Goal: Task Accomplishment & Management: Complete application form

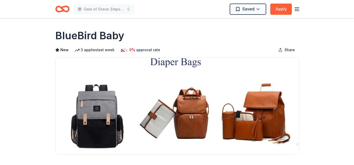
scroll to position [406, 0]
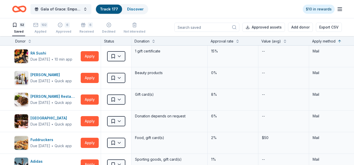
scroll to position [533, 0]
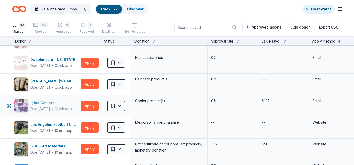
click at [46, 105] on div "Igloo Coolers" at bounding box center [50, 103] width 41 height 6
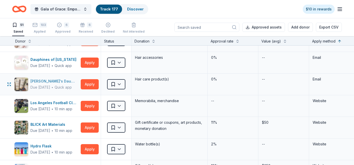
click at [45, 82] on div "Carol's Daughter" at bounding box center [54, 81] width 48 height 6
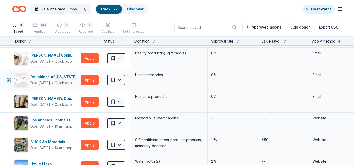
scroll to position [508, 0]
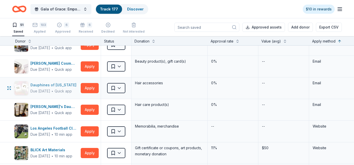
click at [45, 85] on div "Dauphines of New York" at bounding box center [54, 85] width 48 height 6
click at [62, 63] on div "[PERSON_NAME] Cosmetics" at bounding box center [54, 63] width 48 height 6
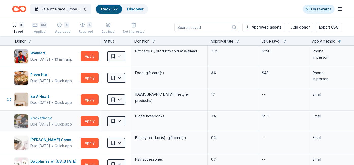
scroll to position [457, 0]
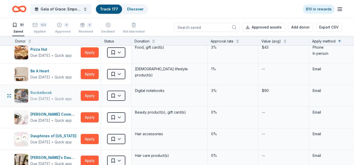
click at [47, 95] on div "Rocketbook" at bounding box center [50, 92] width 41 height 6
click at [40, 70] on div "Be A Heart" at bounding box center [50, 71] width 41 height 6
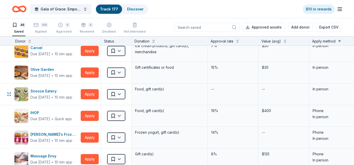
scroll to position [44, 0]
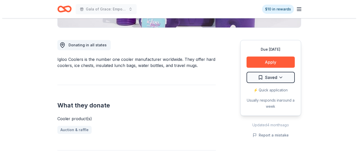
scroll to position [127, 0]
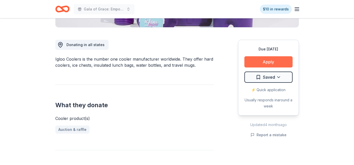
click at [274, 60] on button "Apply" at bounding box center [269, 61] width 48 height 11
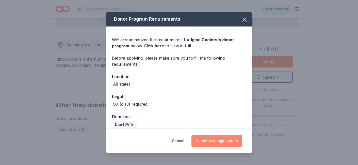
click at [222, 141] on button "Continue to application" at bounding box center [216, 140] width 51 height 12
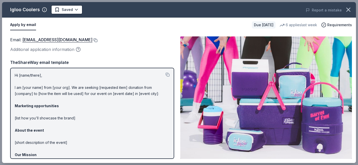
click at [92, 40] on button at bounding box center [94, 40] width 5 height 4
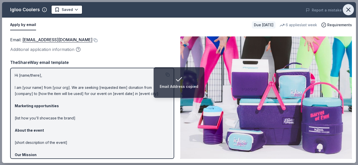
drag, startPoint x: 349, startPoint y: 11, endPoint x: 343, endPoint y: 13, distance: 6.7
click at [348, 11] on icon "button" at bounding box center [348, 9] width 7 height 7
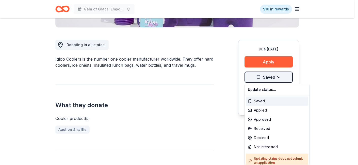
click at [274, 109] on div "Applied" at bounding box center [277, 109] width 62 height 9
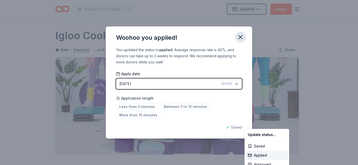
click at [240, 36] on html "Gala of Grace: Empowering Futures for El Porvenir Applied Apply Due in 42 days …" at bounding box center [179, 82] width 358 height 165
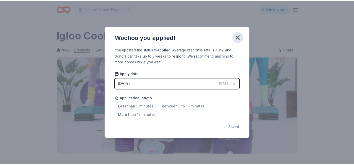
scroll to position [122, 0]
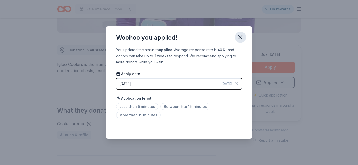
click at [240, 36] on icon "button" at bounding box center [240, 37] width 7 height 7
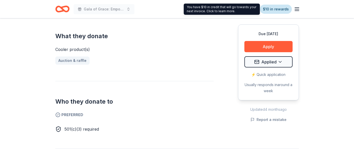
scroll to position [198, 0]
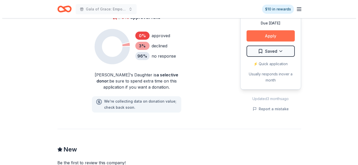
scroll to position [330, 0]
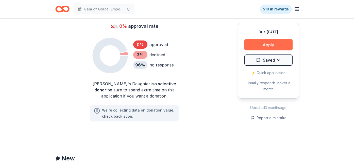
click at [265, 39] on button "Apply" at bounding box center [269, 44] width 48 height 11
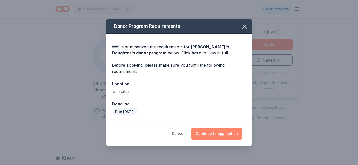
click at [221, 134] on button "Continue to application" at bounding box center [216, 133] width 51 height 12
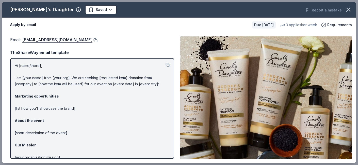
click at [95, 40] on button at bounding box center [94, 40] width 5 height 4
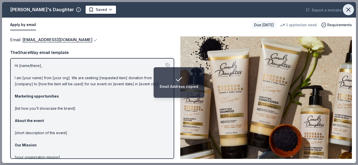
click at [351, 8] on icon "button" at bounding box center [348, 9] width 7 height 7
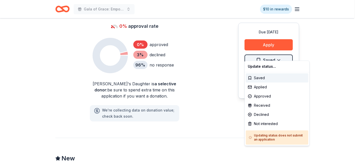
click at [277, 86] on div "Applied" at bounding box center [277, 86] width 62 height 9
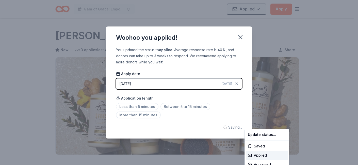
scroll to position [0, 0]
click at [242, 36] on html "Gala of Grace: Empowering Futures for El Porvenir Applied Apply Due in 42 days …" at bounding box center [179, 82] width 358 height 165
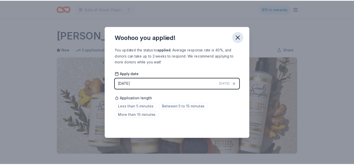
scroll to position [122, 0]
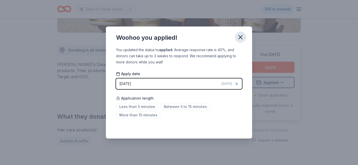
click at [241, 37] on icon "button" at bounding box center [240, 37] width 7 height 7
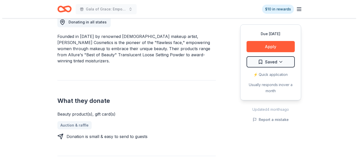
scroll to position [152, 0]
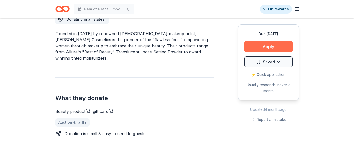
click at [257, 48] on button "Apply" at bounding box center [269, 46] width 48 height 11
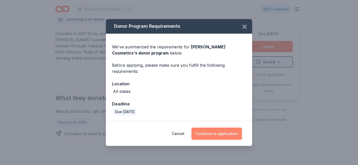
click at [218, 133] on button "Continue to application" at bounding box center [216, 133] width 51 height 12
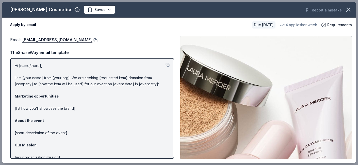
click at [92, 39] on button at bounding box center [94, 40] width 5 height 4
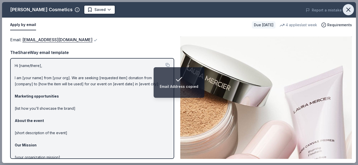
click at [351, 8] on icon "button" at bounding box center [348, 9] width 7 height 7
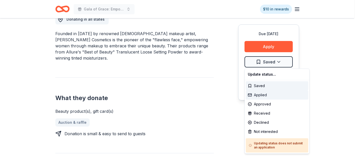
click at [273, 93] on div "Applied" at bounding box center [277, 94] width 62 height 9
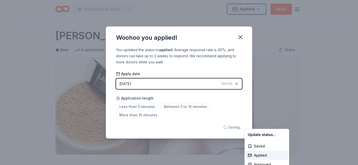
scroll to position [0, 0]
click at [240, 36] on html "Gala of Grace: Empowering Futures for El Porvenir Applied Apply Due in 42 days …" at bounding box center [179, 82] width 358 height 165
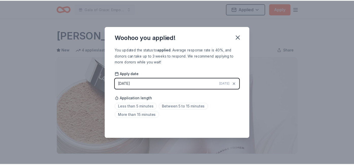
scroll to position [122, 0]
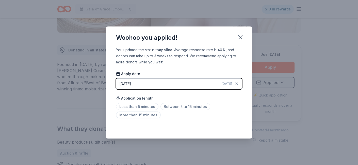
click at [240, 36] on icon "button" at bounding box center [241, 37] width 4 height 4
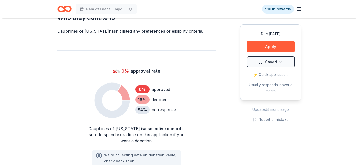
scroll to position [254, 0]
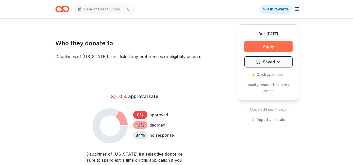
click at [250, 50] on button "Apply" at bounding box center [269, 46] width 48 height 11
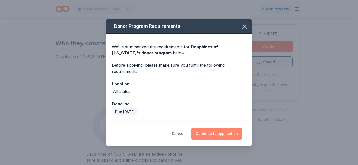
click at [224, 129] on button "Continue to application" at bounding box center [216, 133] width 51 height 12
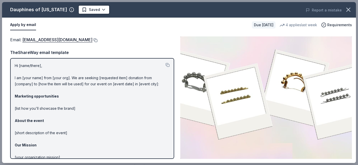
click at [97, 42] on button at bounding box center [94, 40] width 5 height 4
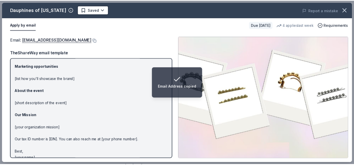
scroll to position [37, 0]
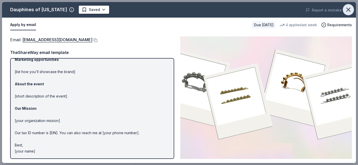
click at [346, 9] on icon "button" at bounding box center [348, 9] width 7 height 7
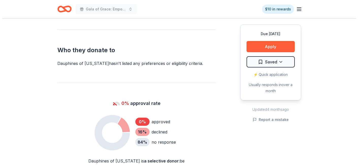
scroll to position [254, 0]
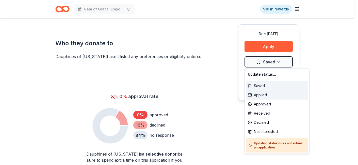
click at [262, 94] on div "Applied" at bounding box center [277, 94] width 62 height 9
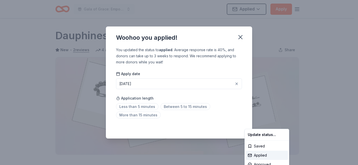
scroll to position [0, 0]
click at [240, 36] on html "Gala of Grace: Empowering Futures for El Porvenir Applied Apply Due in 42 days …" at bounding box center [179, 82] width 358 height 165
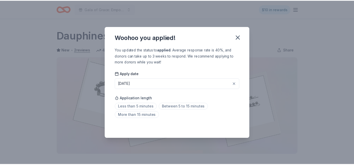
scroll to position [122, 0]
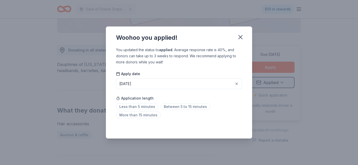
click at [240, 36] on icon "button" at bounding box center [240, 37] width 7 height 7
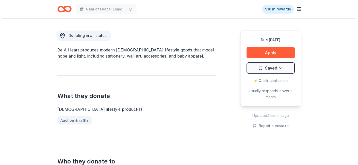
scroll to position [152, 0]
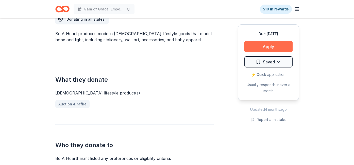
click at [266, 47] on button "Apply" at bounding box center [269, 46] width 48 height 11
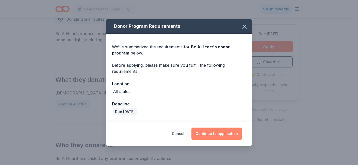
click at [217, 129] on button "Continue to application" at bounding box center [216, 133] width 51 height 12
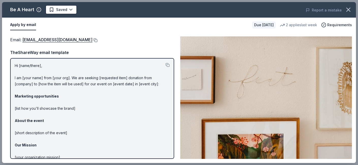
click at [92, 40] on button at bounding box center [94, 40] width 5 height 4
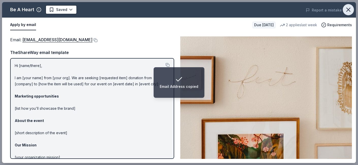
click at [348, 9] on icon "button" at bounding box center [348, 9] width 7 height 7
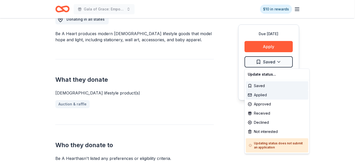
click at [272, 94] on div "Applied" at bounding box center [277, 94] width 62 height 9
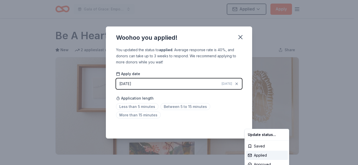
click at [239, 36] on html "Gala of Grace: Empowering Futures for El Porvenir Applied Apply Due in 42 days …" at bounding box center [179, 82] width 358 height 165
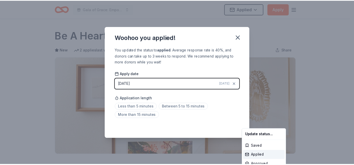
scroll to position [122, 0]
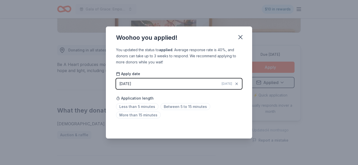
click at [239, 36] on icon "button" at bounding box center [240, 37] width 7 height 7
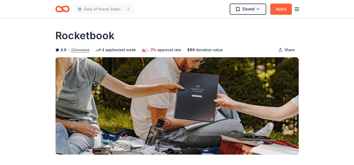
click at [80, 49] on button "22 reviews" at bounding box center [80, 50] width 19 height 6
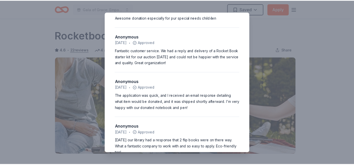
scroll to position [714, 0]
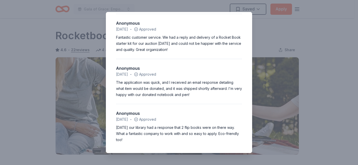
click at [277, 36] on div "4.6 • 22 reviews Peacemakers of Rocky Mount [DATE] • Approved This process is v…" at bounding box center [179, 82] width 358 height 165
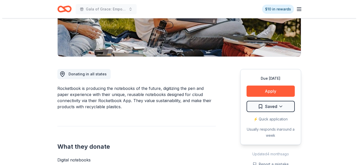
scroll to position [102, 0]
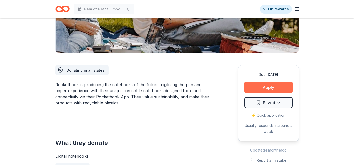
click at [260, 85] on button "Apply" at bounding box center [269, 87] width 48 height 11
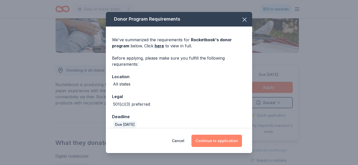
click at [207, 141] on button "Continue to application" at bounding box center [216, 140] width 51 height 12
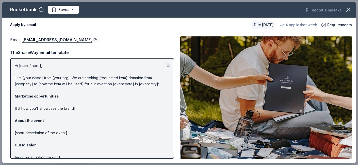
click at [97, 40] on button at bounding box center [94, 40] width 5 height 4
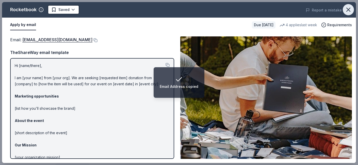
click at [343, 8] on button "button" at bounding box center [348, 9] width 11 height 11
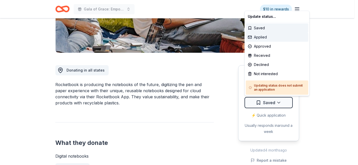
click at [289, 36] on div "Applied" at bounding box center [277, 36] width 62 height 9
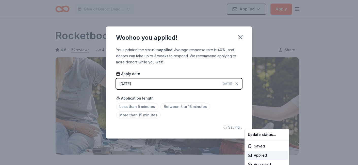
scroll to position [0, 0]
click at [240, 35] on html "Gala of Grace: Empowering Futures for El Porvenir Applied Apply Due [DATE] Shar…" at bounding box center [179, 82] width 358 height 165
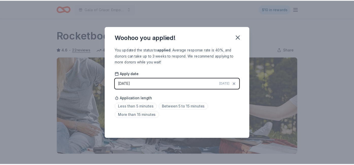
scroll to position [122, 0]
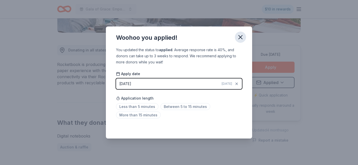
click at [239, 38] on icon "button" at bounding box center [241, 37] width 4 height 4
